Goal: Register for event/course

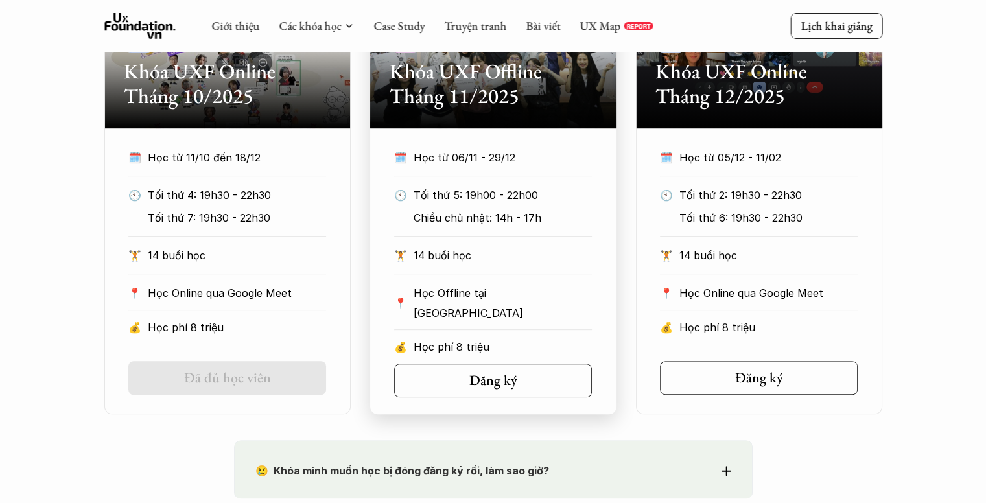
scroll to position [648, 0]
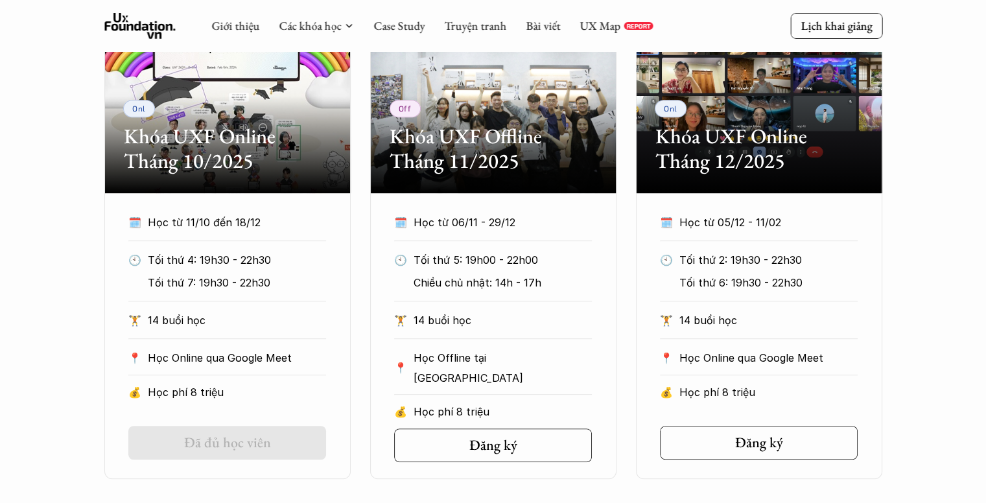
click at [156, 158] on h2 "Khóa UXF Online Tháng 10/2025" at bounding box center [227, 149] width 207 height 50
click at [485, 185] on div "Off Khóa UXF Offline Tháng 11/2025" at bounding box center [493, 96] width 246 height 194
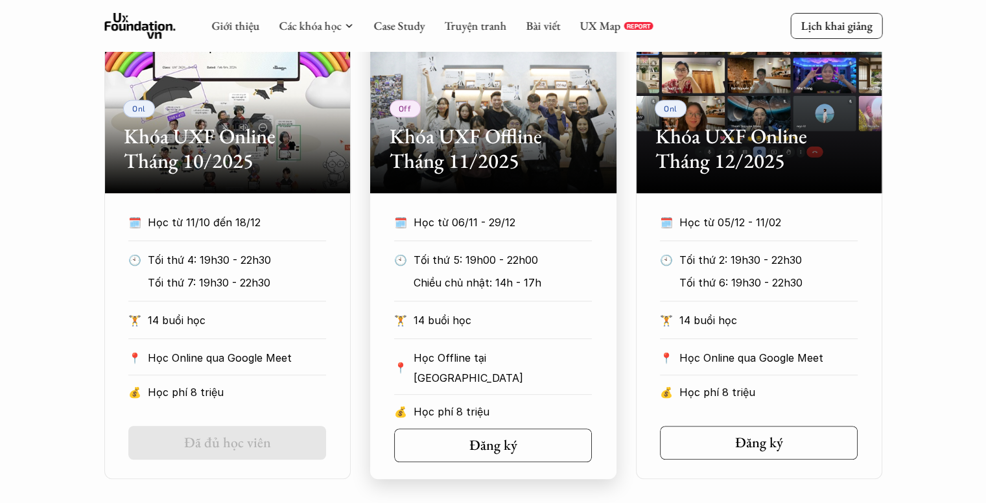
click at [462, 76] on div "Off Khóa UXF Offline Tháng 11/2025" at bounding box center [493, 96] width 246 height 194
click at [450, 147] on h2 "Khóa UXF Offline Tháng 11/2025" at bounding box center [493, 149] width 207 height 50
click at [449, 145] on h2 "Khóa UXF Offline Tháng 11/2025" at bounding box center [493, 149] width 207 height 50
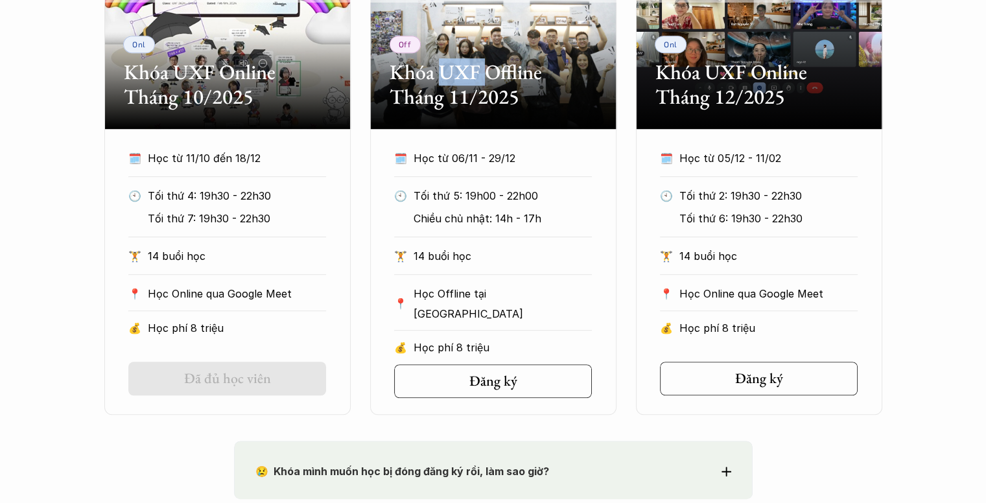
scroll to position [713, 0]
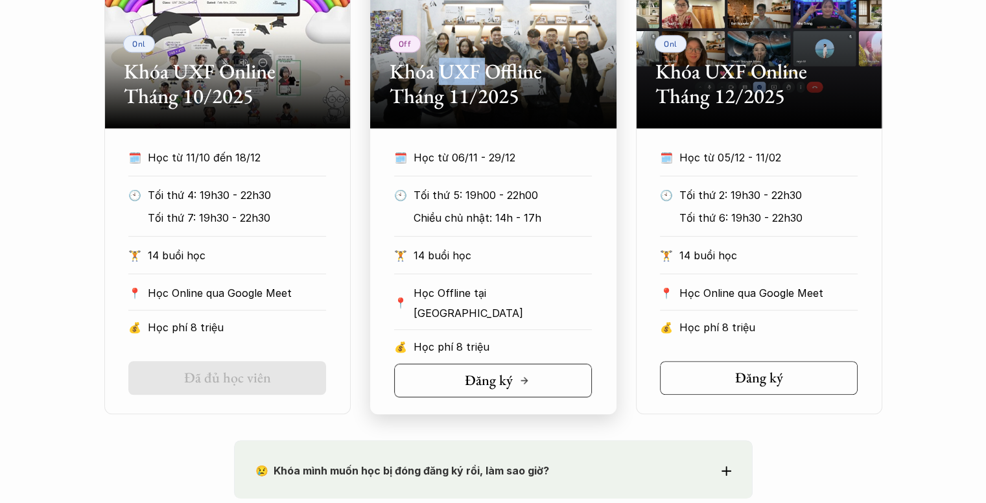
click at [516, 390] on link "Đăng ký" at bounding box center [493, 381] width 198 height 34
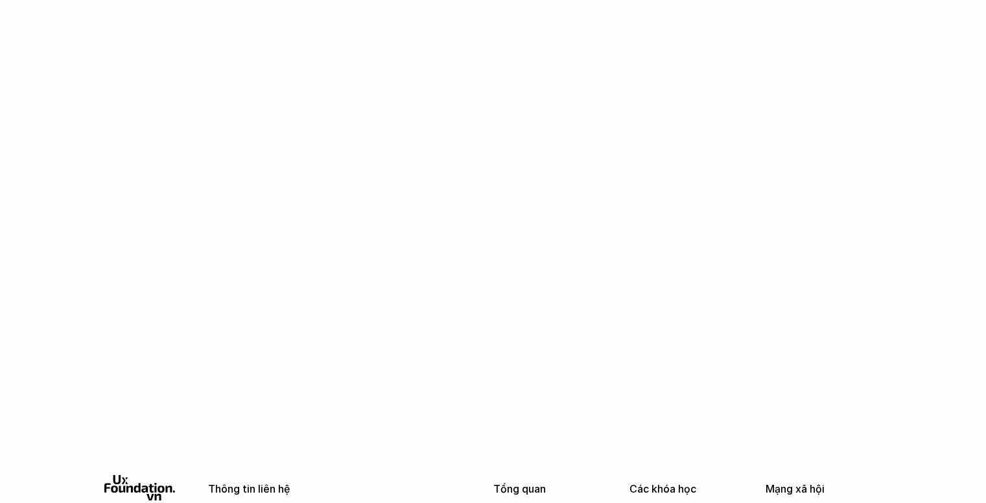
scroll to position [2075, 0]
